Goal: Check status

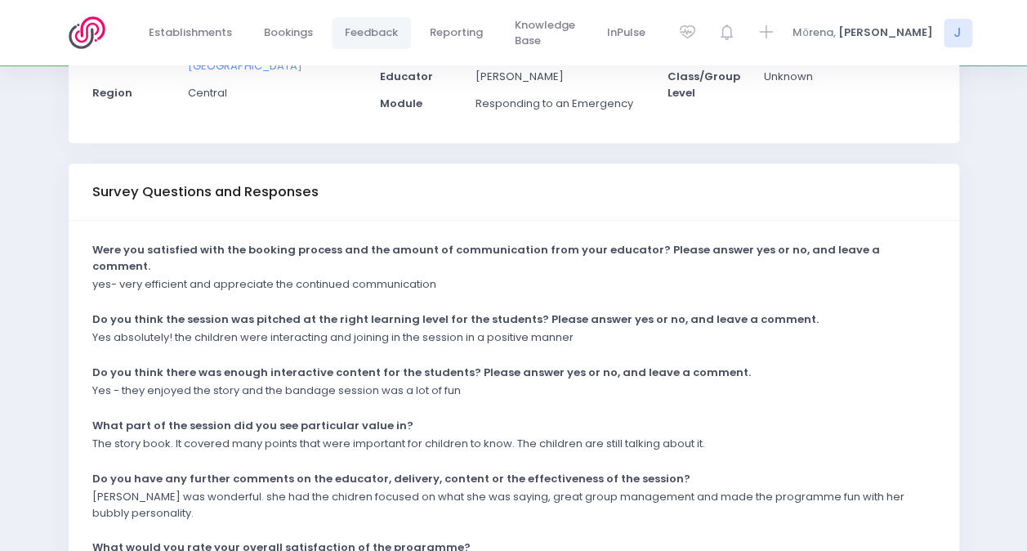
scroll to position [327, 0]
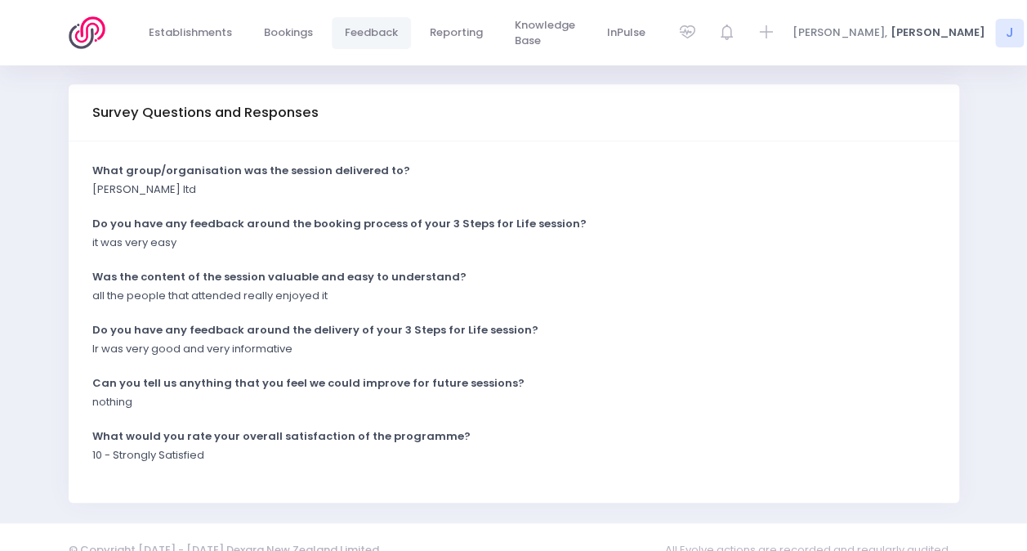
scroll to position [395, 0]
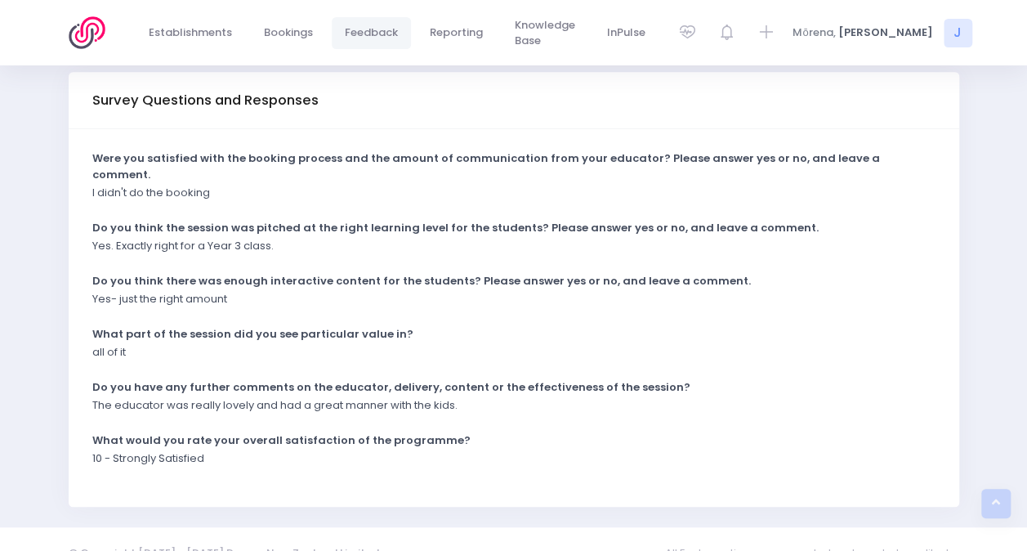
scroll to position [395, 0]
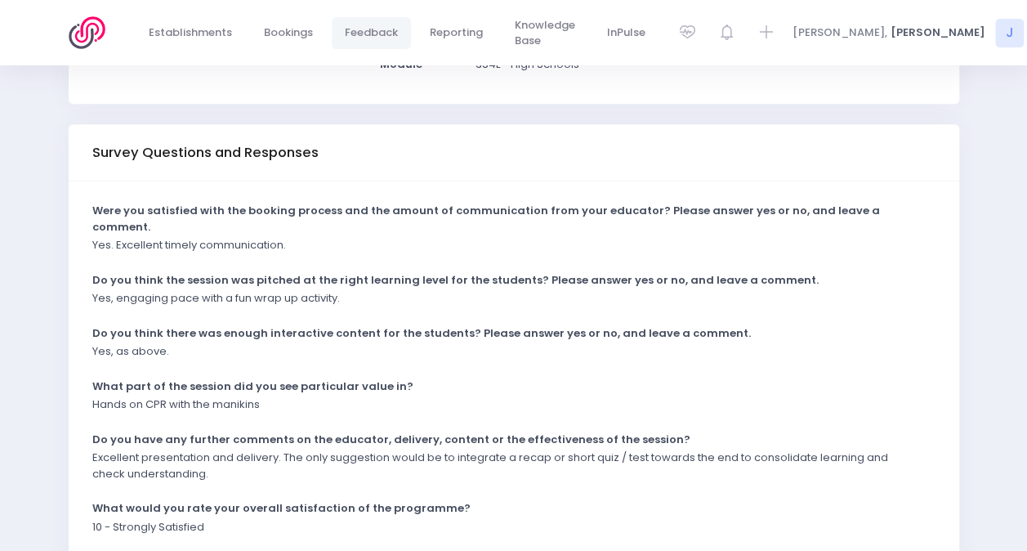
scroll to position [408, 0]
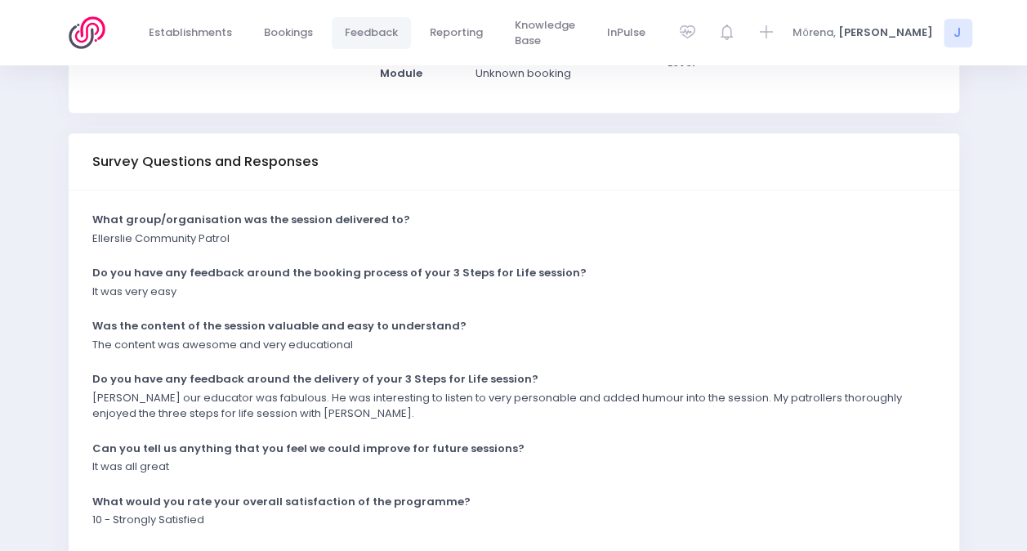
scroll to position [411, 0]
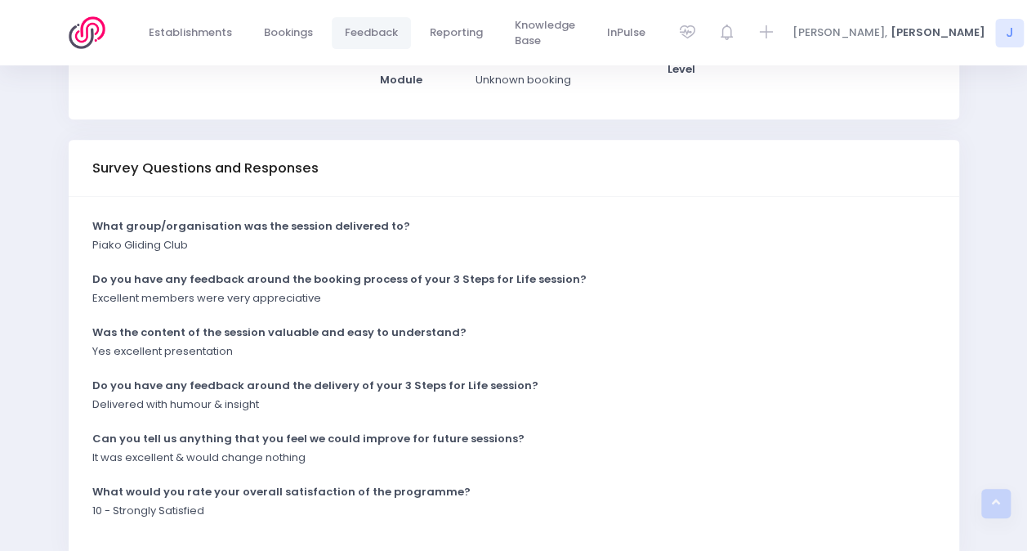
scroll to position [327, 0]
